Goal: Information Seeking & Learning: Learn about a topic

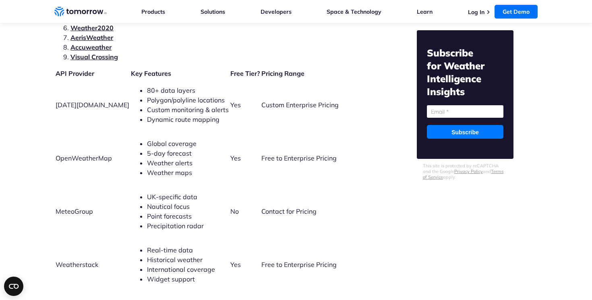
scroll to position [1825, 0]
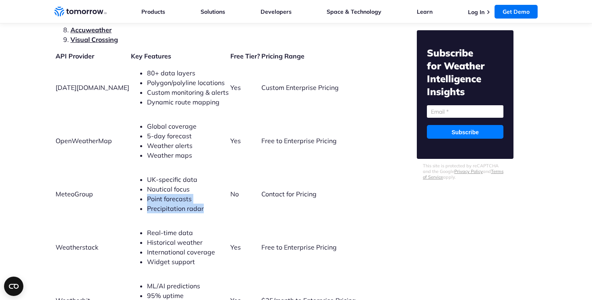
drag, startPoint x: 129, startPoint y: 186, endPoint x: 190, endPoint y: 199, distance: 62.3
click at [190, 199] on ul "UK-specific data Nautical focus Point forecasts Precipitation radar" at bounding box center [180, 193] width 98 height 39
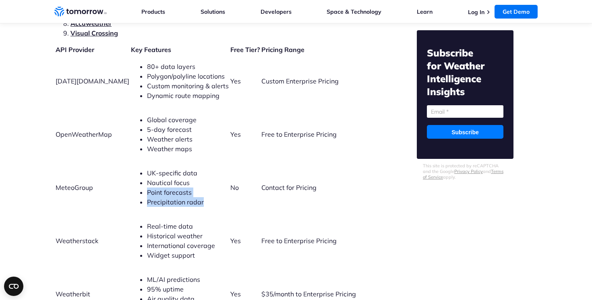
scroll to position [1829, 0]
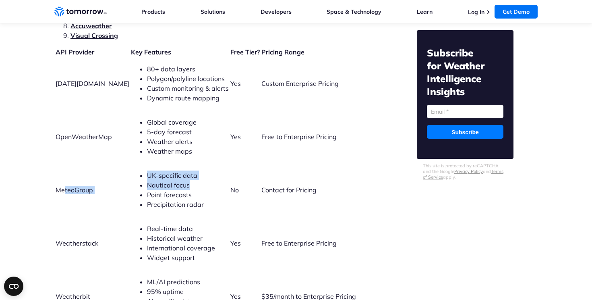
drag, startPoint x: 64, startPoint y: 181, endPoint x: 114, endPoint y: 181, distance: 50.0
click at [114, 182] on tr "MeteoGroup UK-specific data Nautical focus Point forecasts Precipitation radar …" at bounding box center [213, 190] width 316 height 52
click at [150, 191] on span "Point forecasts" at bounding box center [169, 195] width 45 height 8
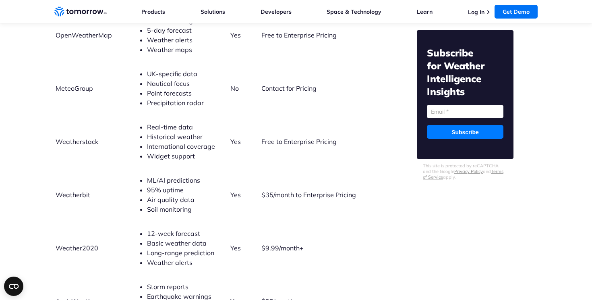
scroll to position [1946, 0]
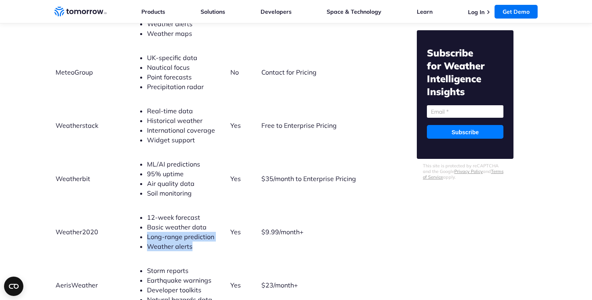
drag, startPoint x: 130, startPoint y: 227, endPoint x: 180, endPoint y: 234, distance: 51.2
click at [180, 234] on ul "12-week forecast Basic weather data Long-range prediction Weather alerts" at bounding box center [180, 231] width 98 height 39
click at [180, 241] on li "Weather alerts" at bounding box center [188, 246] width 82 height 10
click at [147, 213] on span "12-week forecast" at bounding box center [173, 217] width 53 height 8
click at [70, 226] on td "Weather2020" at bounding box center [92, 231] width 75 height 52
